Goal: Task Accomplishment & Management: Use online tool/utility

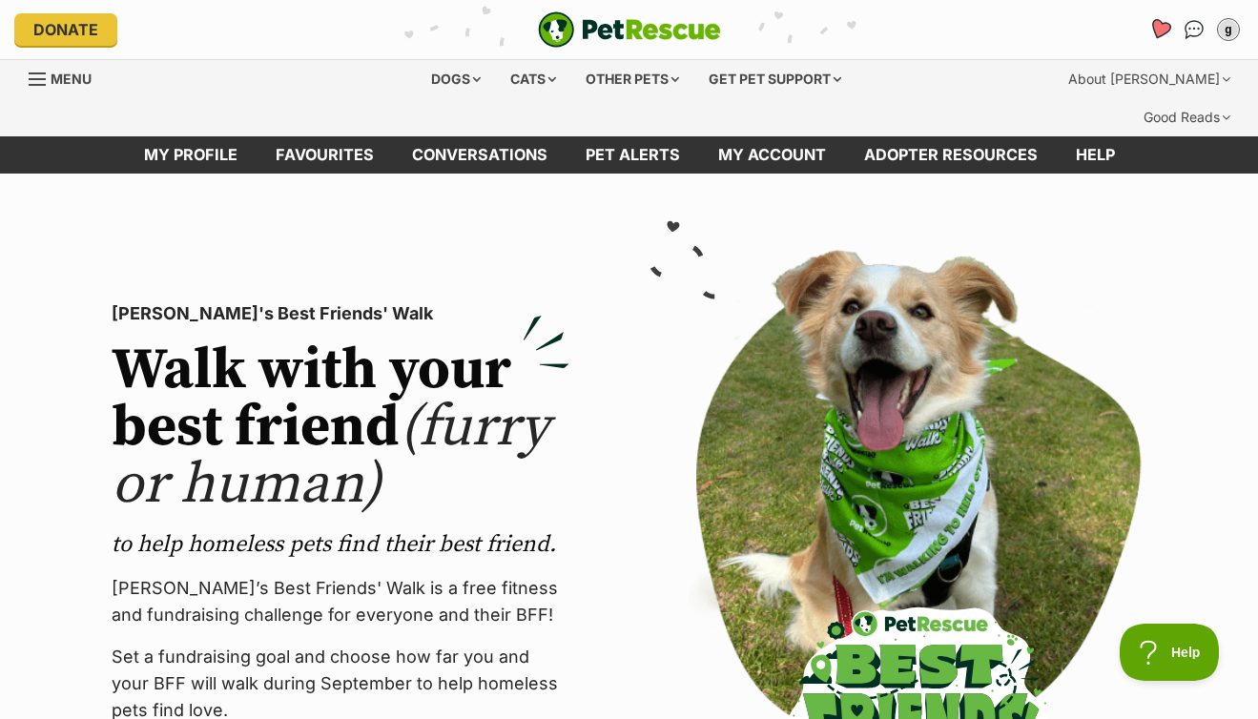
click at [1156, 38] on link "Favourites" at bounding box center [1160, 29] width 39 height 39
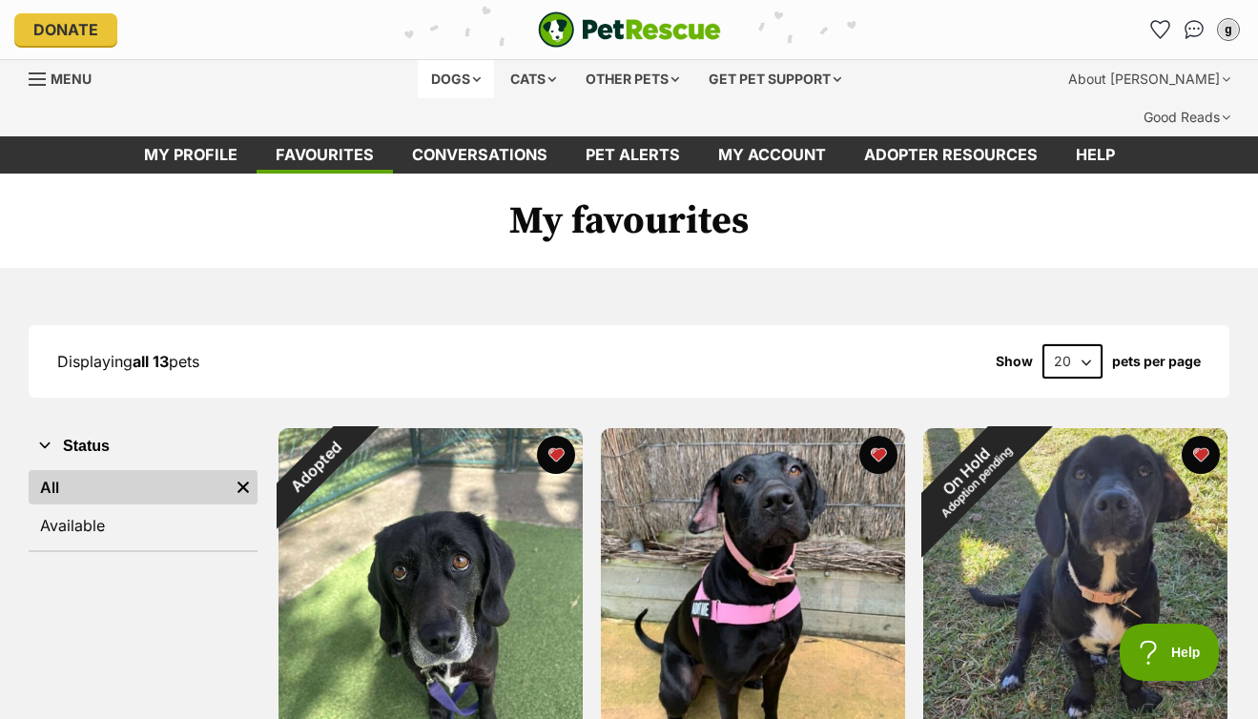
click at [447, 77] on div "Dogs" at bounding box center [456, 79] width 76 height 38
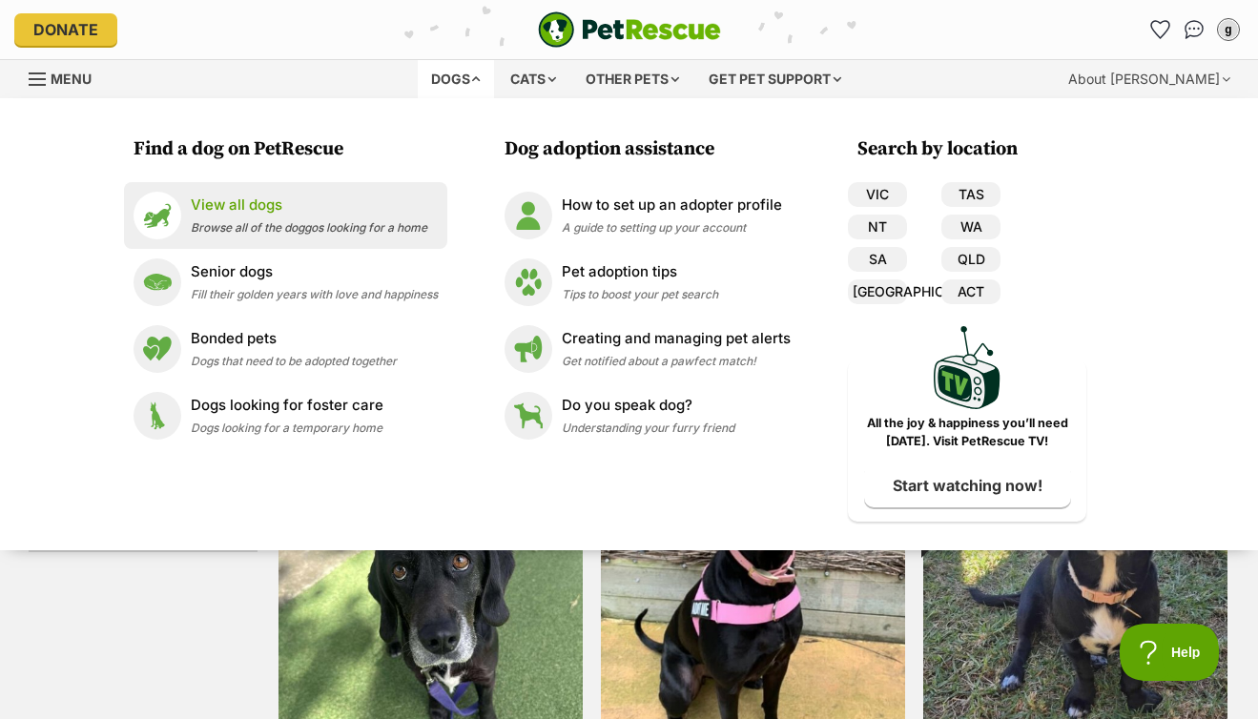
click at [266, 210] on p "View all dogs" at bounding box center [309, 206] width 237 height 22
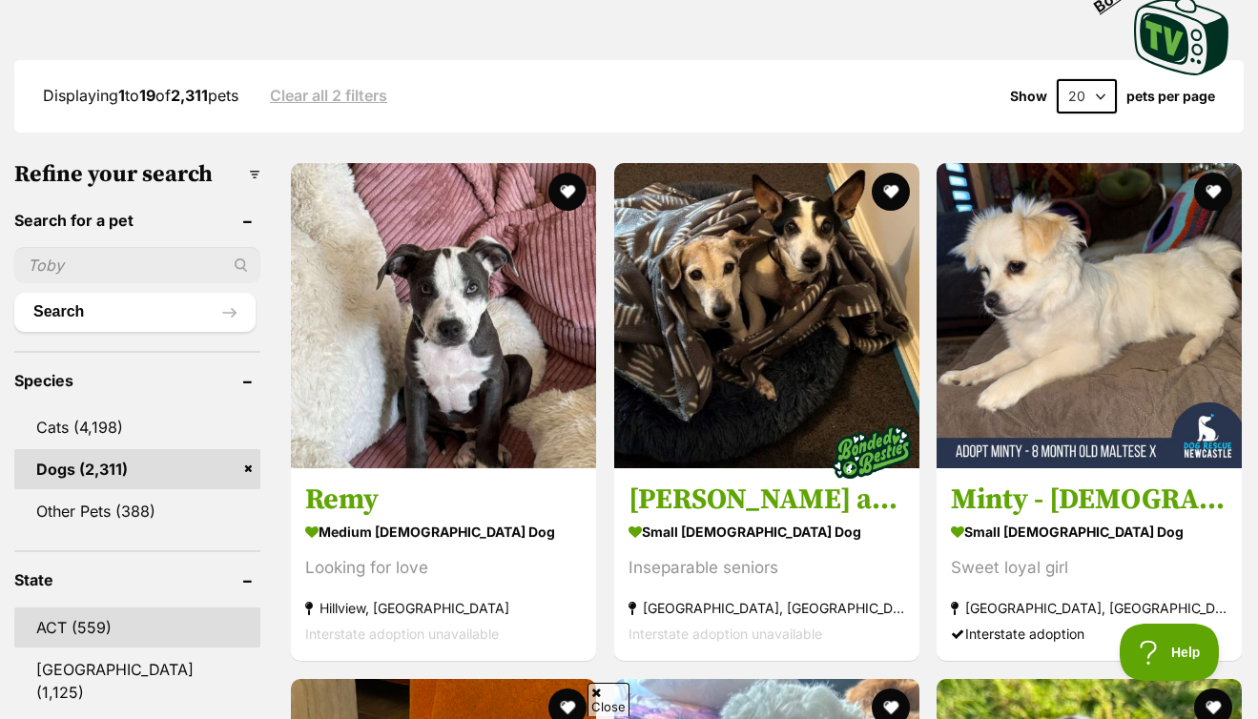
scroll to position [566, 0]
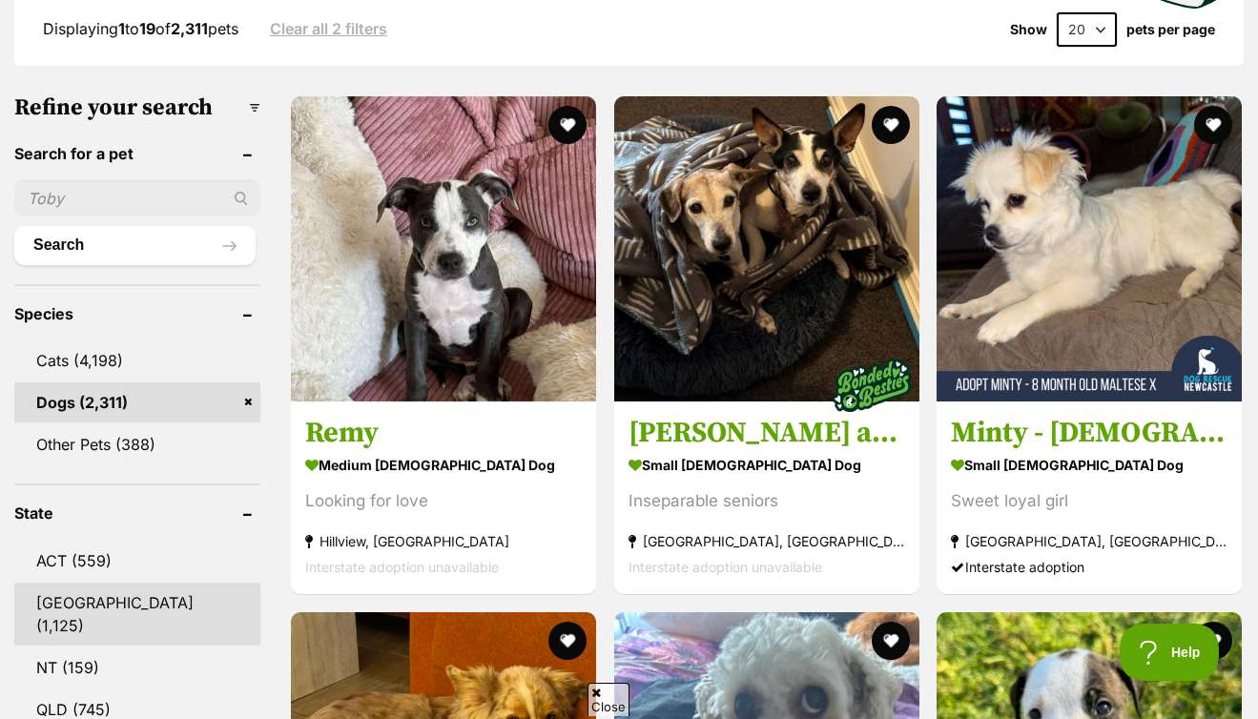
click at [96, 583] on link "NSW (1,125)" at bounding box center [137, 614] width 246 height 63
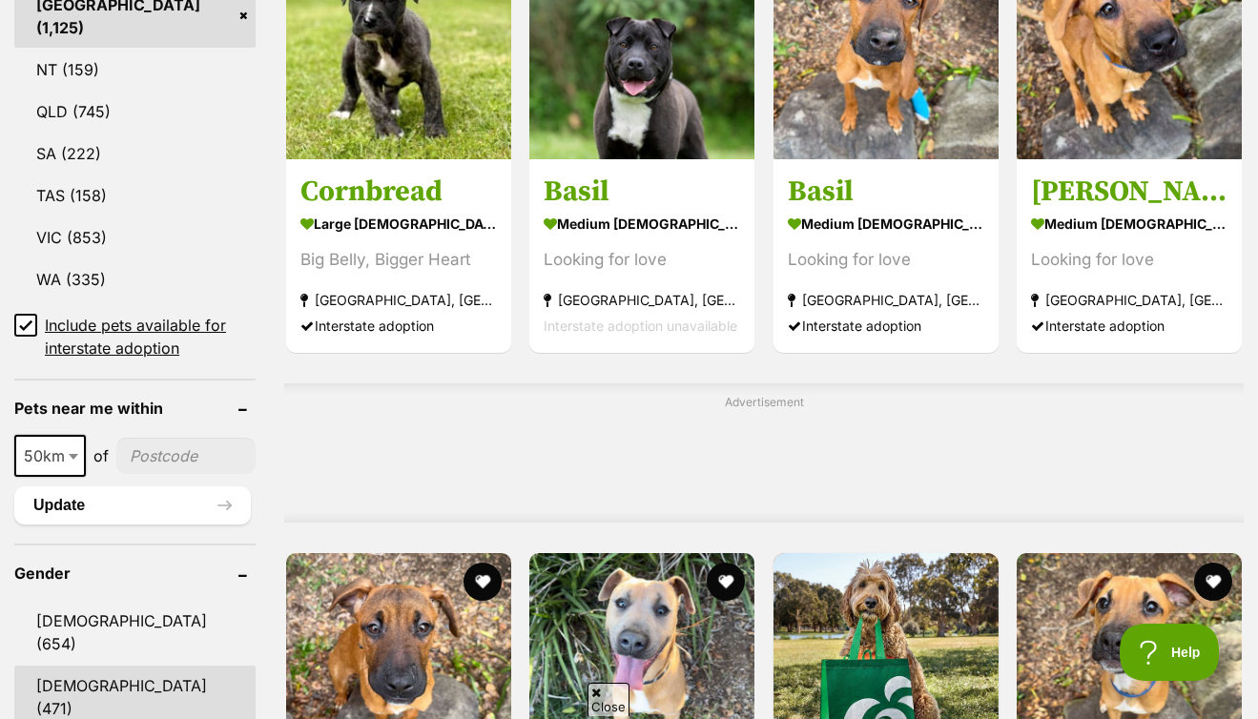
click at [73, 666] on link "[DEMOGRAPHIC_DATA] (471)" at bounding box center [134, 697] width 241 height 63
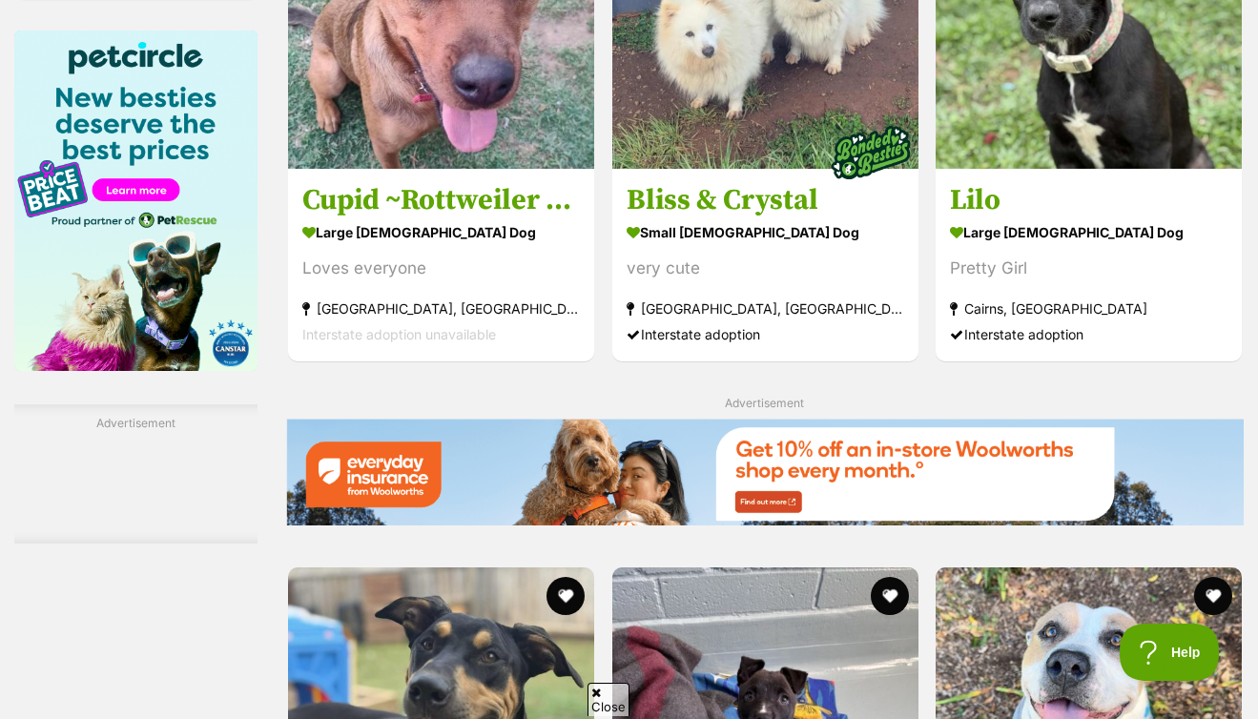
scroll to position [3023, 0]
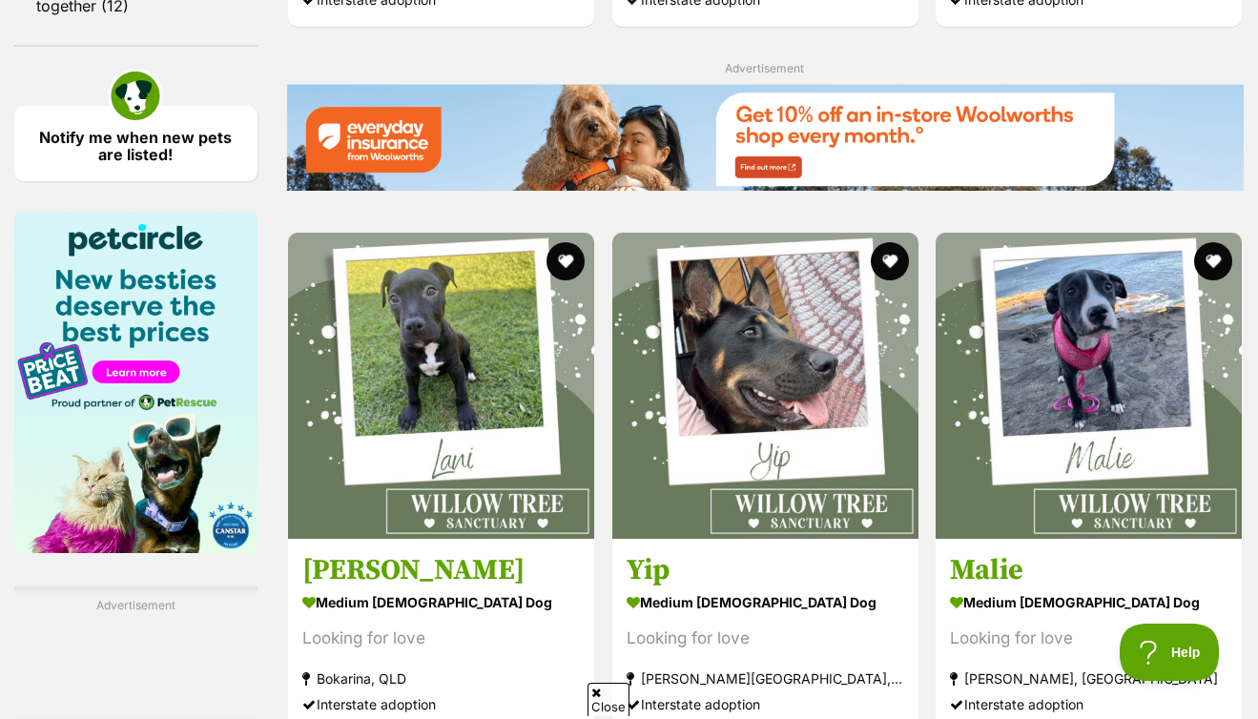
scroll to position [2993, 0]
